Goal: Task Accomplishment & Management: Complete application form

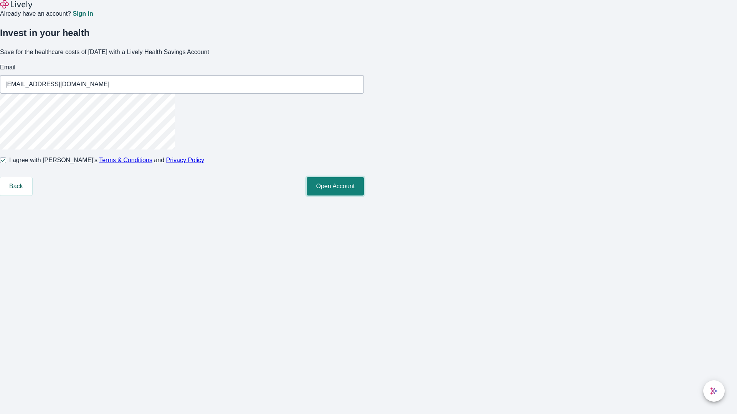
click at [364, 196] on button "Open Account" at bounding box center [335, 186] width 57 height 18
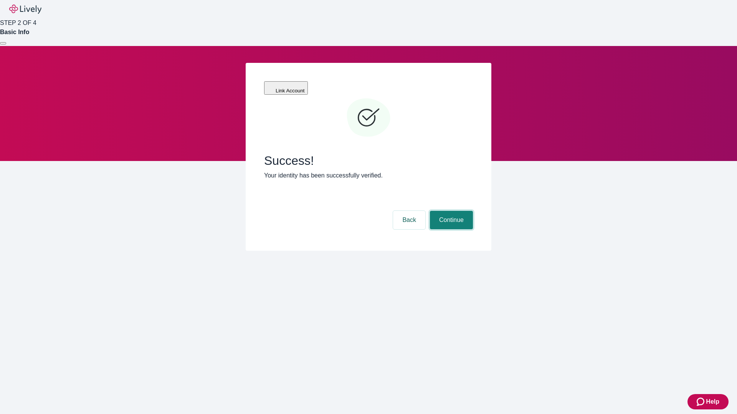
click at [450, 211] on button "Continue" at bounding box center [451, 220] width 43 height 18
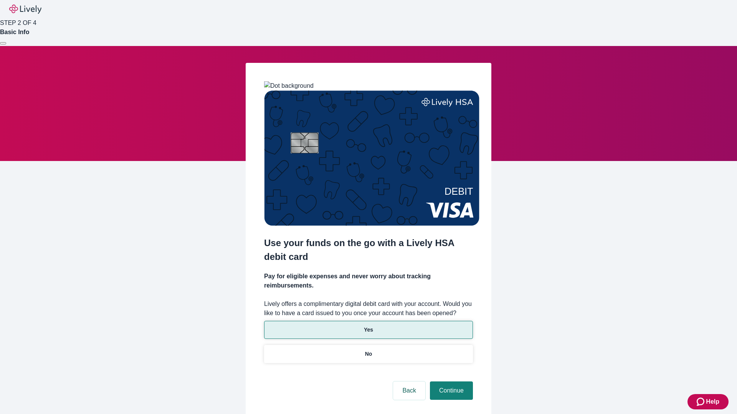
click at [368, 326] on p "Yes" at bounding box center [368, 330] width 9 height 8
click at [450, 382] on button "Continue" at bounding box center [451, 391] width 43 height 18
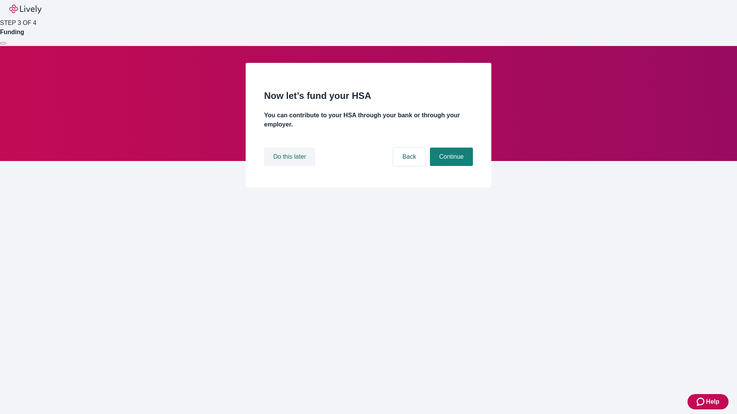
click at [290, 166] on button "Do this later" at bounding box center [289, 157] width 51 height 18
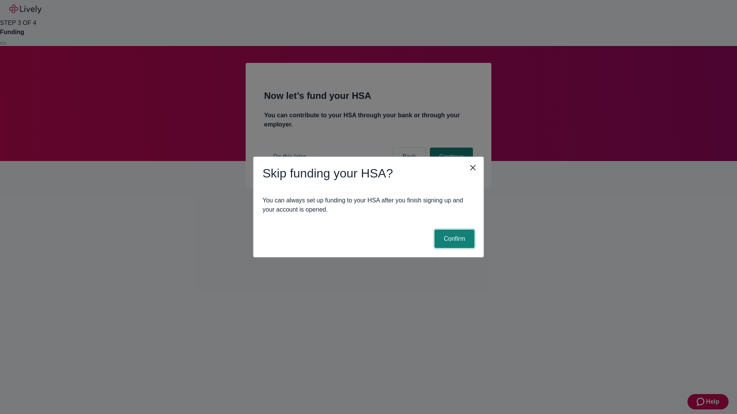
click at [453, 239] on button "Confirm" at bounding box center [454, 239] width 40 height 18
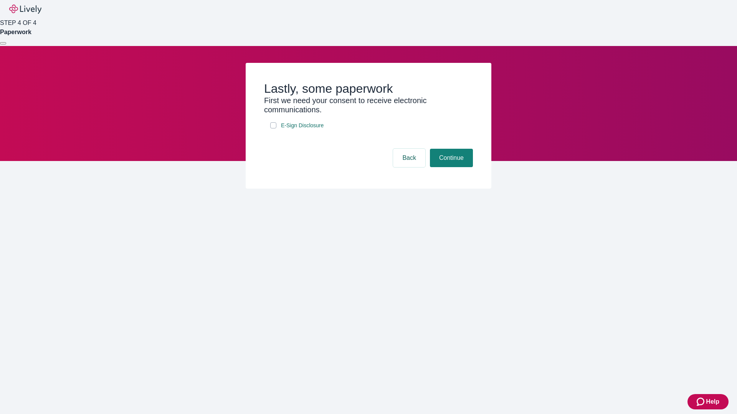
click at [273, 129] on input "E-Sign Disclosure" at bounding box center [273, 125] width 6 height 6
checkbox input "true"
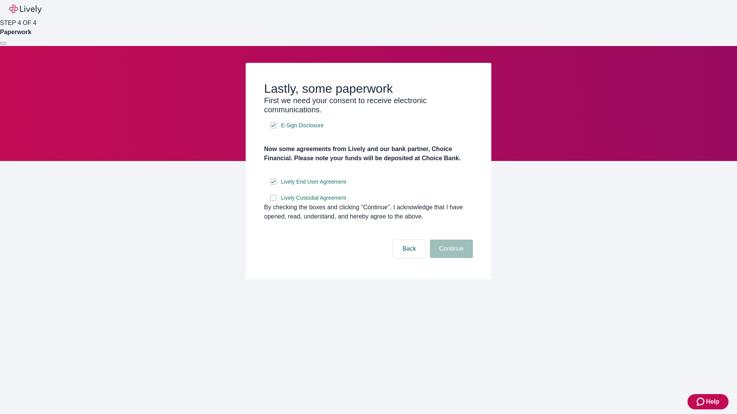
click at [273, 201] on input "Lively Custodial Agreement" at bounding box center [273, 198] width 6 height 6
checkbox input "true"
click at [450, 258] on button "Continue" at bounding box center [451, 249] width 43 height 18
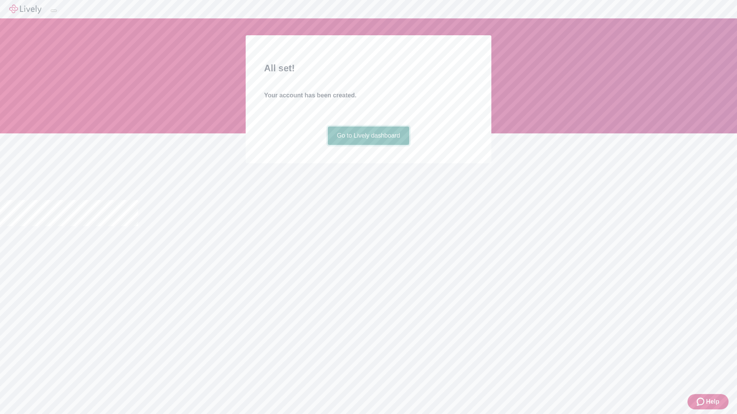
click at [368, 145] on link "Go to Lively dashboard" at bounding box center [369, 136] width 82 height 18
